Goal: Communication & Community: Connect with others

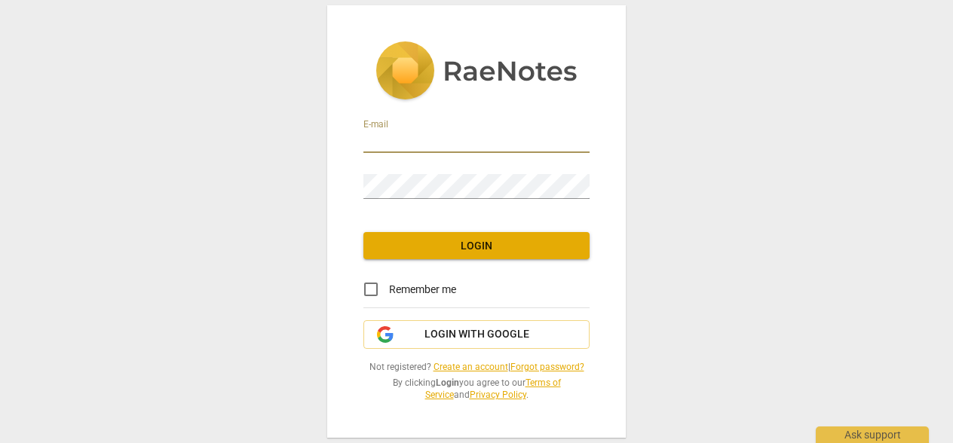
click at [474, 138] on input "email" at bounding box center [476, 142] width 226 height 22
type input "[PERSON_NAME][EMAIL_ADDRESS][DOMAIN_NAME]"
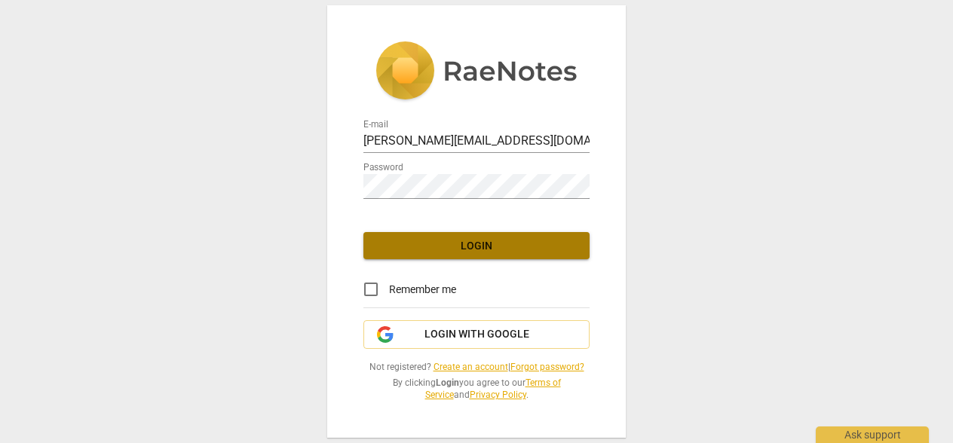
click at [489, 244] on span "Login" at bounding box center [477, 246] width 202 height 15
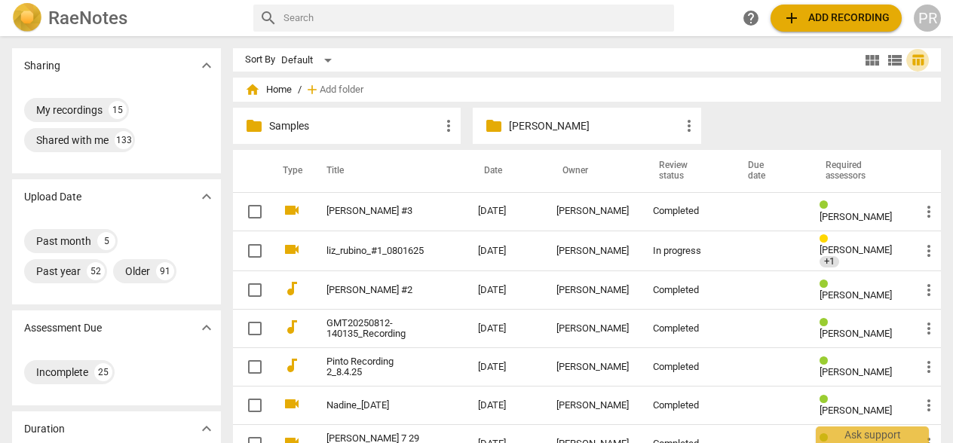
click at [913, 63] on span "table_chart" at bounding box center [918, 60] width 14 height 14
click at [928, 19] on div "PR" at bounding box center [927, 18] width 27 height 27
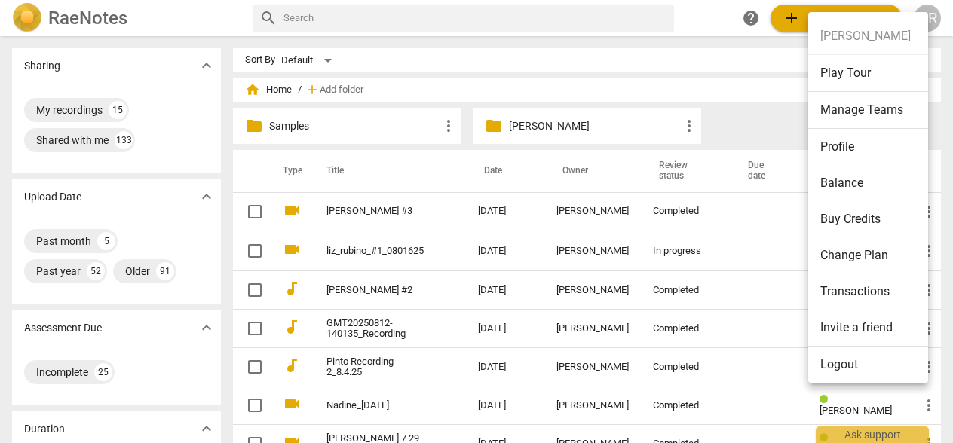
click at [874, 111] on li "Manage Teams" at bounding box center [870, 110] width 125 height 37
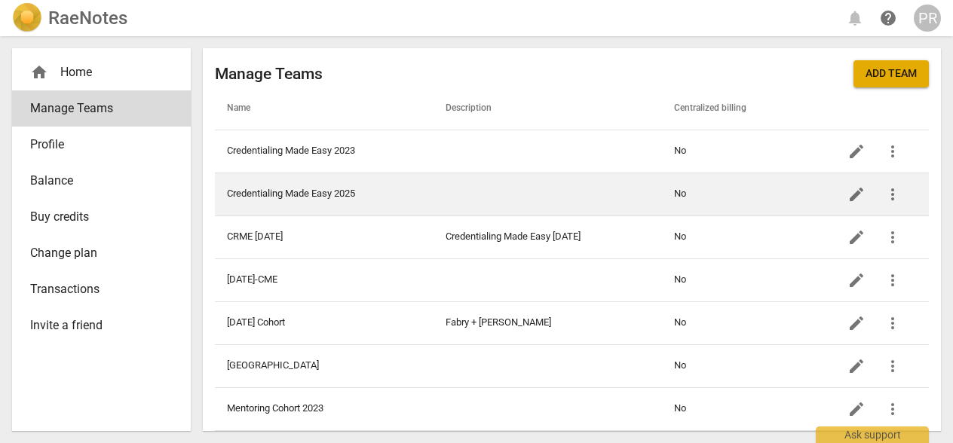
click at [380, 196] on td "Credentialing Made Easy 2025" at bounding box center [324, 194] width 219 height 43
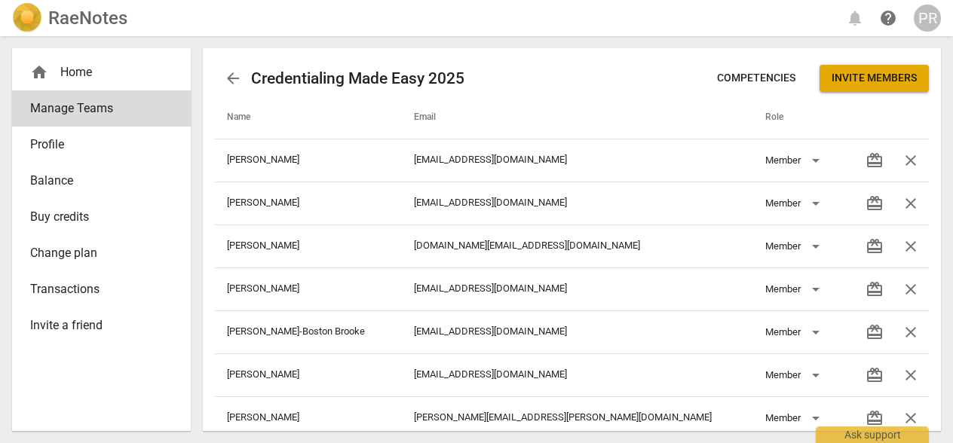
click at [228, 75] on span "arrow_back" at bounding box center [233, 78] width 18 height 18
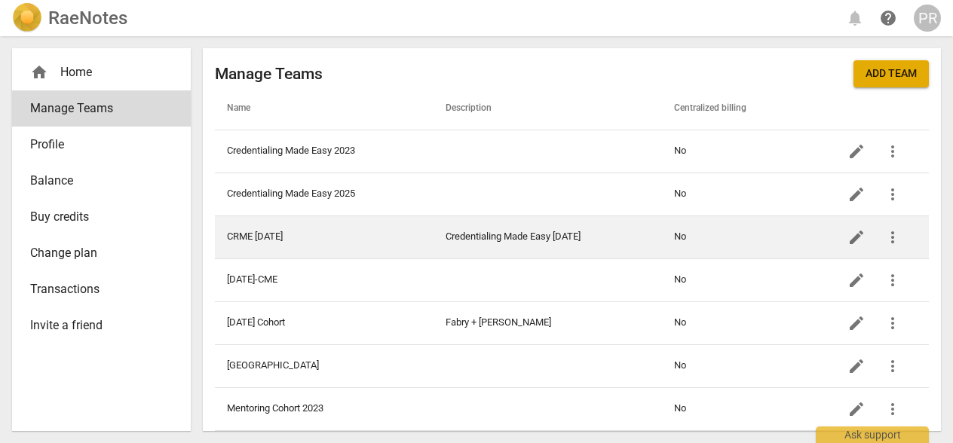
click at [493, 239] on td "Credentialing Made Easy [DATE]" at bounding box center [548, 237] width 228 height 43
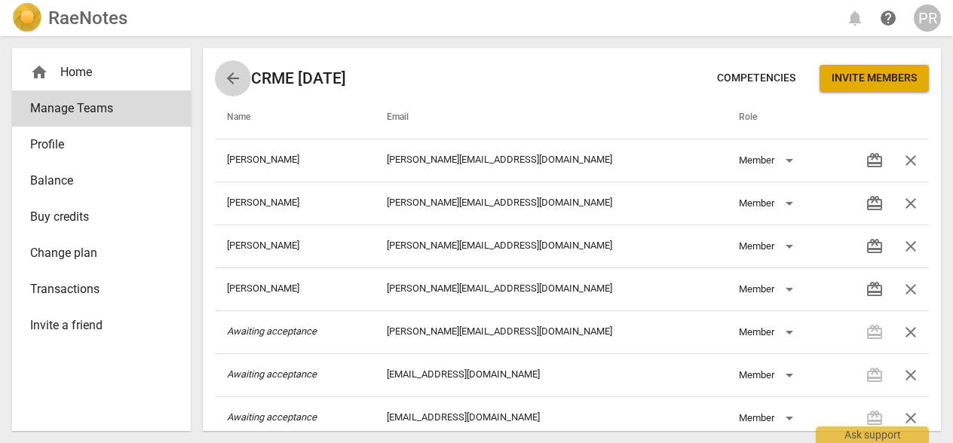
click at [225, 75] on span "arrow_back" at bounding box center [233, 78] width 18 height 18
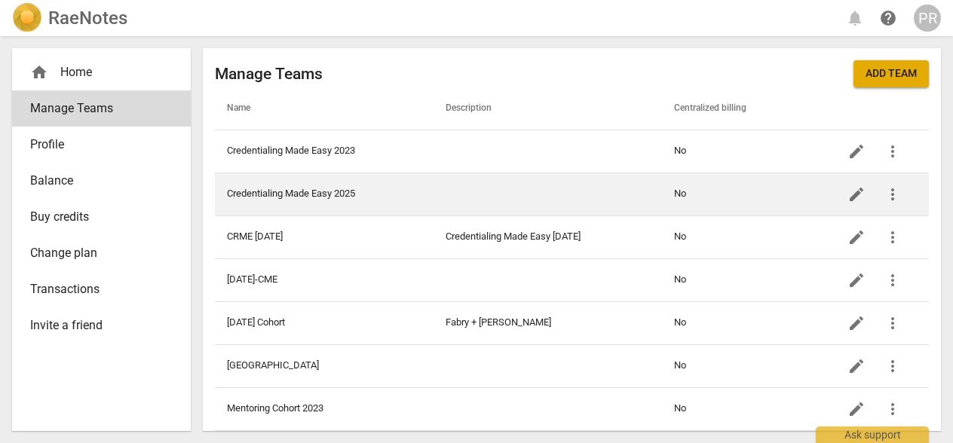
click at [372, 192] on td "Credentialing Made Easy 2025" at bounding box center [324, 194] width 219 height 43
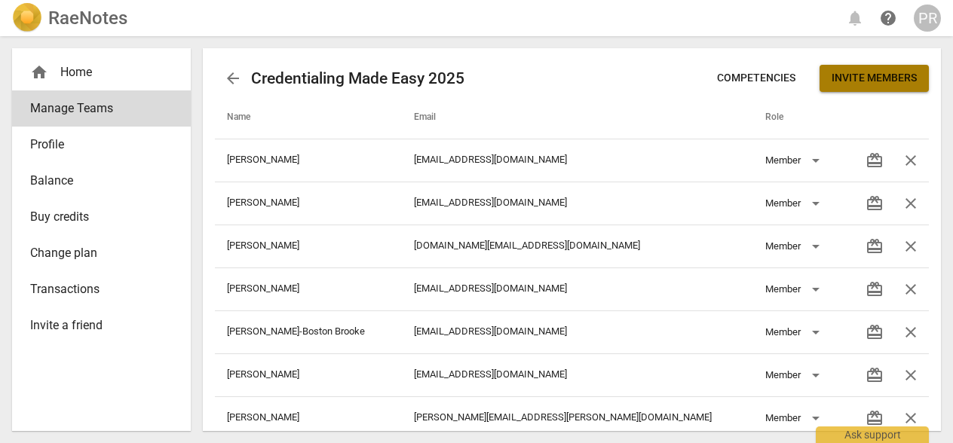
click at [832, 80] on span "Invite members" at bounding box center [874, 78] width 85 height 15
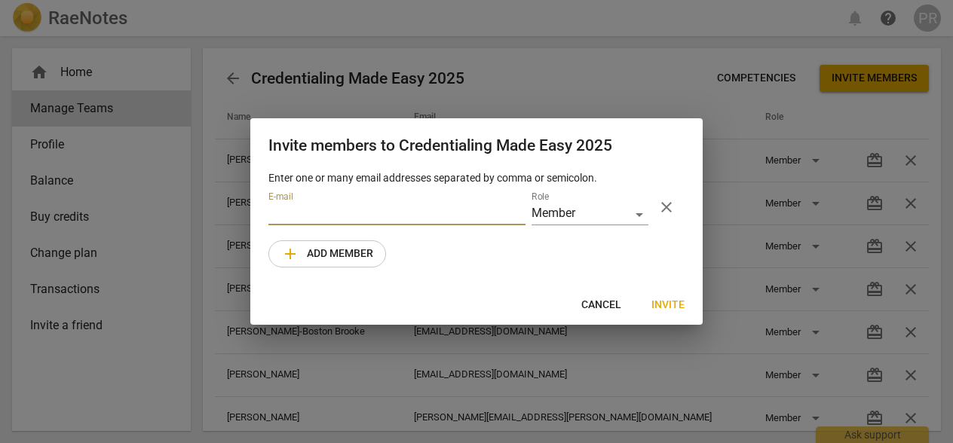
click at [452, 225] on input "email" at bounding box center [396, 215] width 257 height 22
drag, startPoint x: 523, startPoint y: 225, endPoint x: 164, endPoint y: 226, distance: 358.9
click at [164, 226] on div "Invite members to Credentialing Made Easy 2025 Enter one or many email addresse…" at bounding box center [476, 221] width 953 height 443
type input ","
click at [274, 225] on input "," at bounding box center [396, 215] width 257 height 22
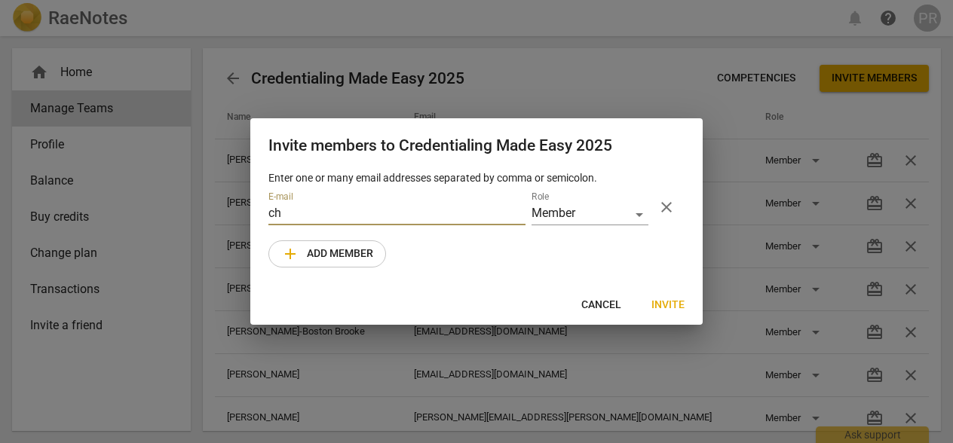
type input "c"
paste input "[EMAIL_ADDRESS][DOMAIN_NAME]"
type input "[EMAIL_ADDRESS][DOMAIN_NAME]"
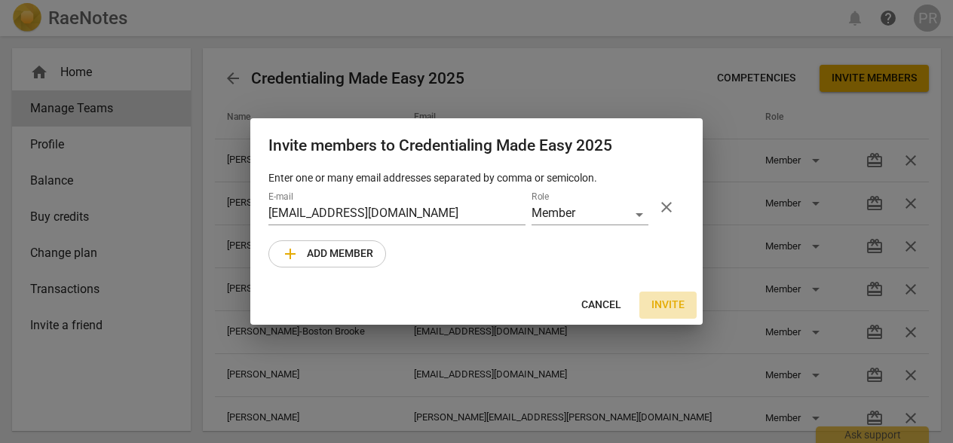
click at [675, 313] on span "Invite" at bounding box center [667, 305] width 33 height 15
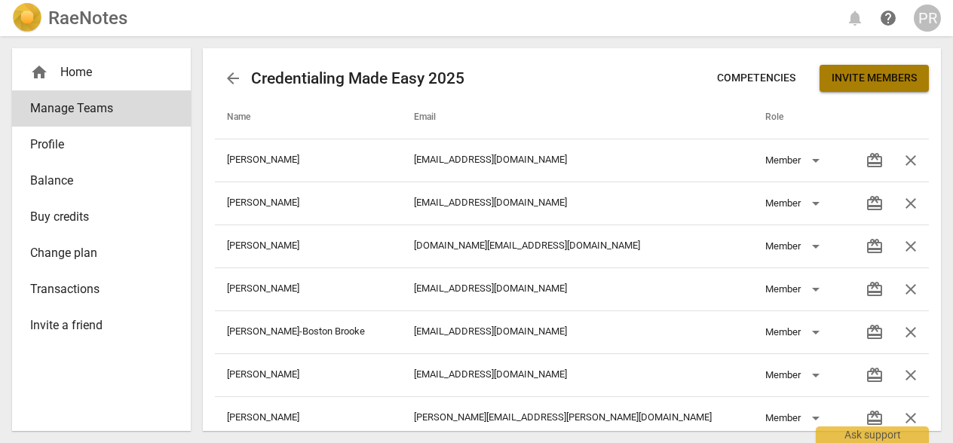
click at [851, 77] on span "Invite members" at bounding box center [874, 78] width 85 height 15
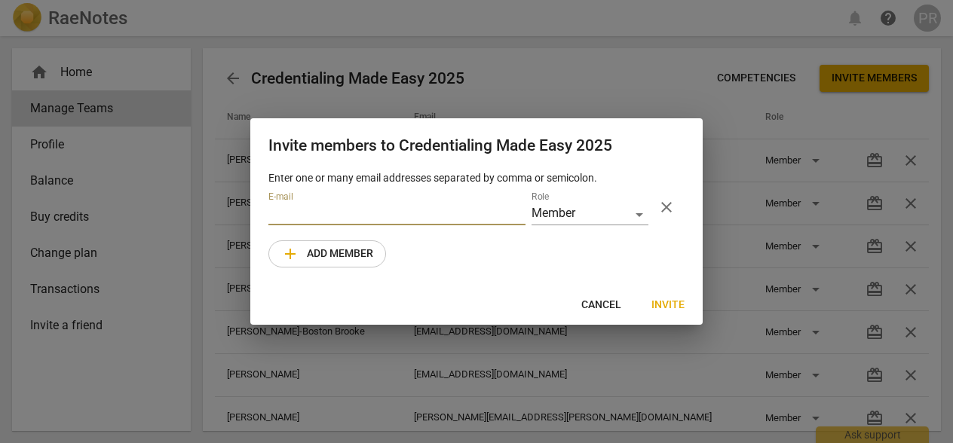
paste input "[EMAIL_ADDRESS][DOMAIN_NAME]"
type input "[EMAIL_ADDRESS][DOMAIN_NAME]"
click at [373, 263] on span "add Add member" at bounding box center [327, 254] width 92 height 18
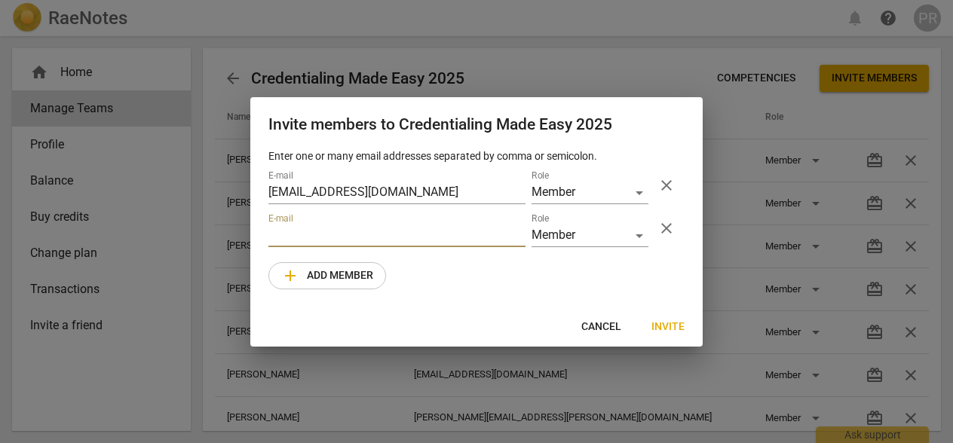
click at [664, 335] on span "Invite" at bounding box center [667, 327] width 33 height 15
